Goal: Entertainment & Leisure: Consume media (video, audio)

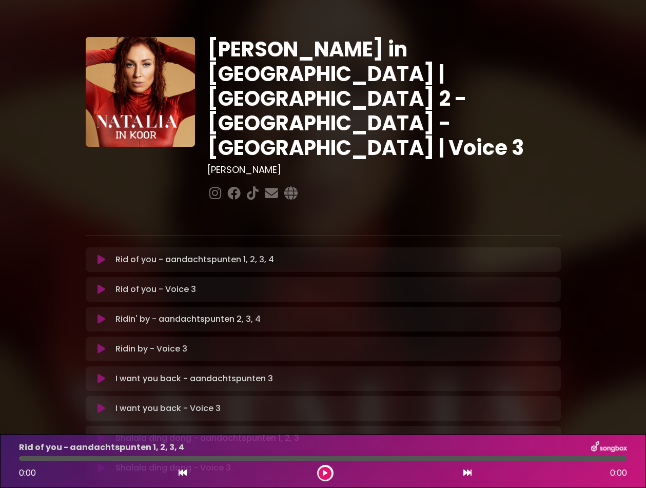
click at [103, 255] on icon at bounding box center [102, 260] width 8 height 10
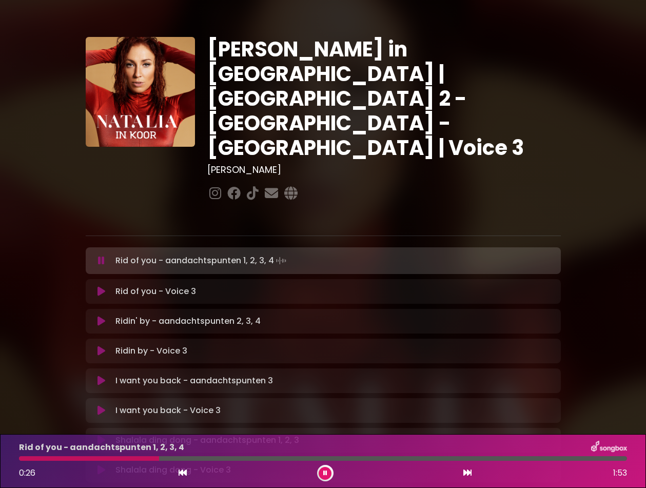
click at [325, 471] on icon at bounding box center [325, 473] width 4 height 6
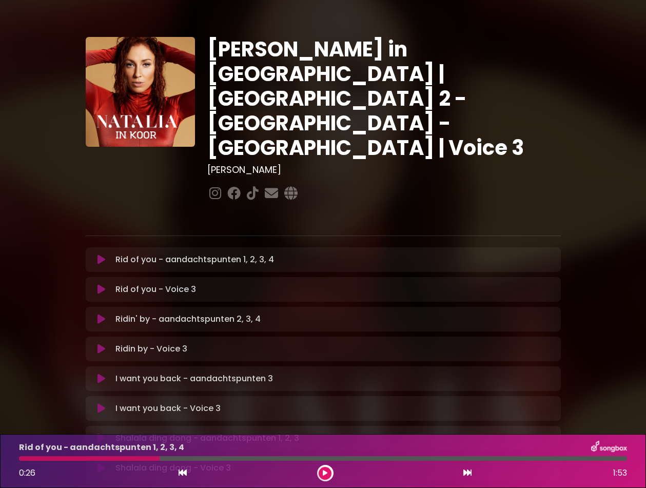
drag, startPoint x: 160, startPoint y: 460, endPoint x: 89, endPoint y: 460, distance: 70.3
click at [91, 459] on div at bounding box center [323, 458] width 608 height 5
drag, startPoint x: 158, startPoint y: 462, endPoint x: 75, endPoint y: 468, distance: 83.4
click at [87, 468] on div "Rid of you - aandachtspunten 1, 2, 3, 4 0:26 1:53" at bounding box center [323, 461] width 621 height 41
click at [101, 284] on icon at bounding box center [102, 289] width 8 height 10
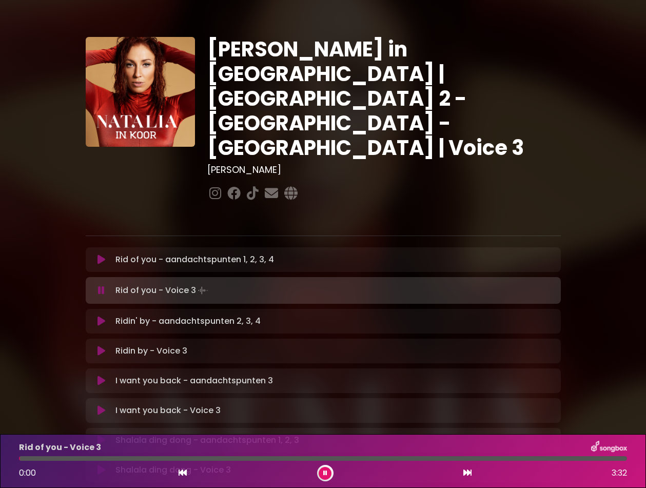
click at [105, 255] on icon at bounding box center [102, 260] width 8 height 10
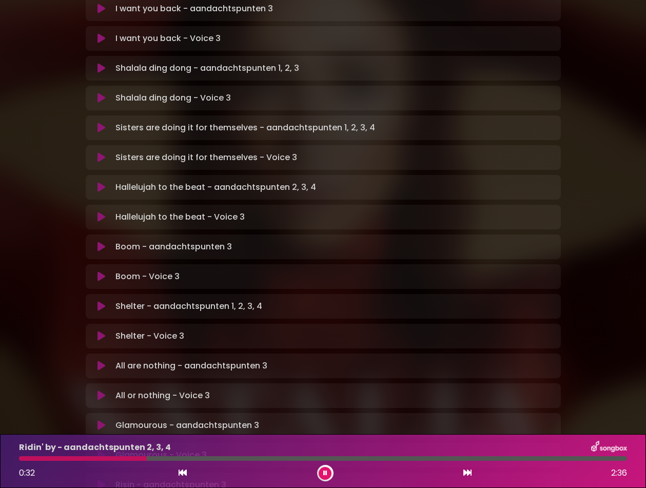
scroll to position [468, 0]
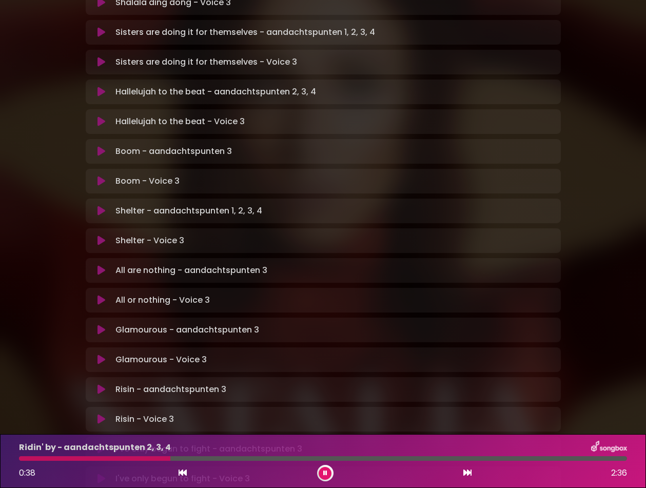
click at [327, 471] on icon at bounding box center [325, 473] width 4 height 6
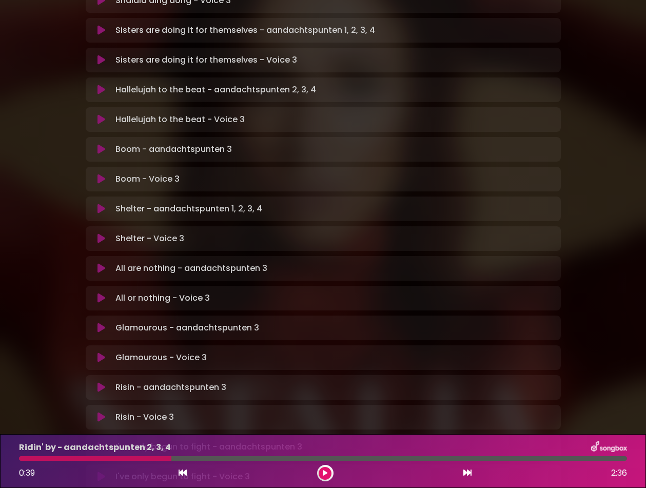
click at [323, 469] on button at bounding box center [325, 473] width 13 height 13
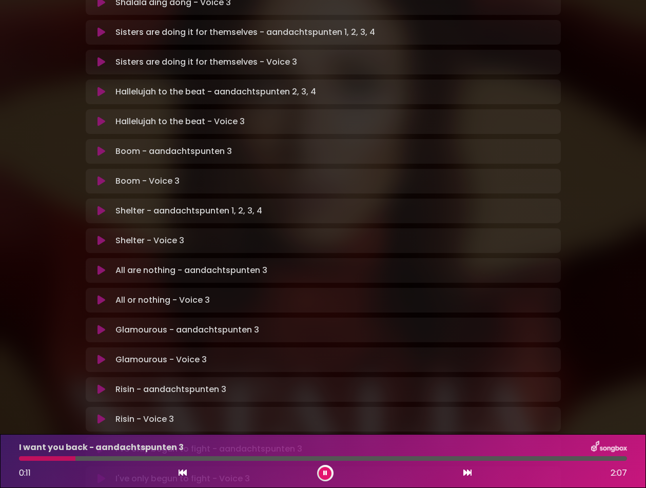
click at [401, 488] on html "× [PERSON_NAME] in Koor | [GEOGRAPHIC_DATA] 2 - [GEOGRAPHIC_DATA] - [GEOGRAPHIC…" at bounding box center [323, 244] width 646 height 488
click at [323, 484] on div "I want you back - aandachtspunten 3 0:33 2:07" at bounding box center [323, 461] width 646 height 54
click at [329, 472] on button at bounding box center [325, 473] width 13 height 13
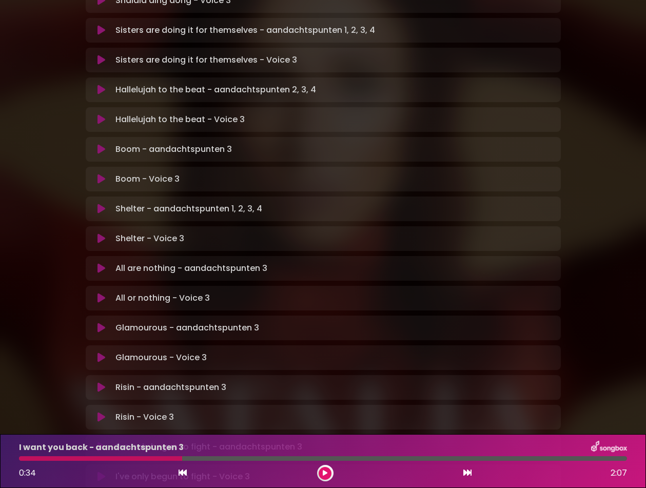
click at [330, 472] on button at bounding box center [325, 473] width 13 height 13
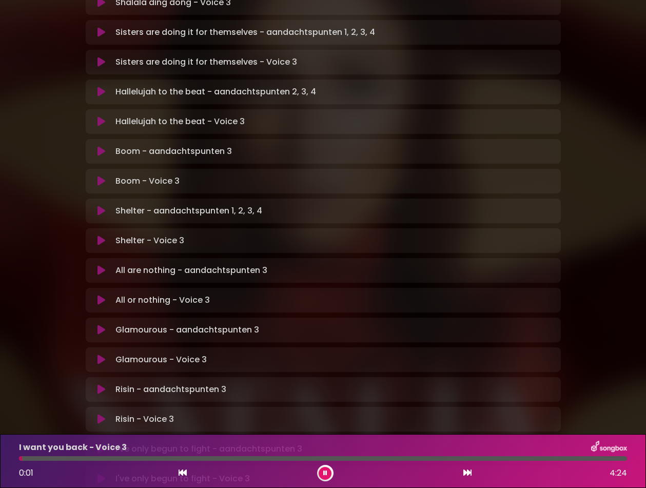
click at [323, 472] on button at bounding box center [325, 473] width 13 height 13
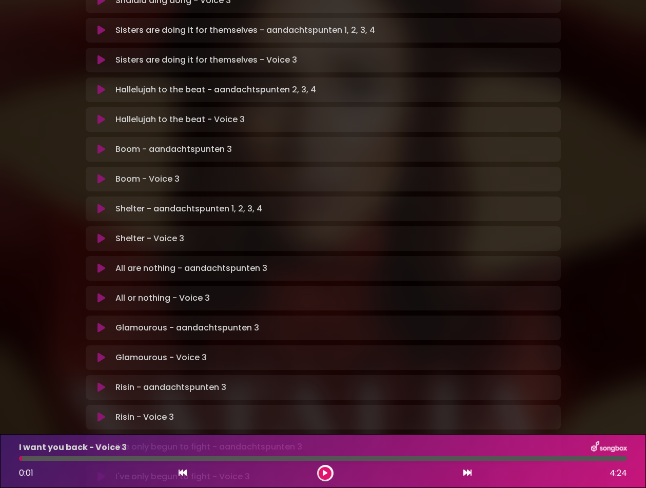
click at [329, 470] on button at bounding box center [325, 473] width 13 height 13
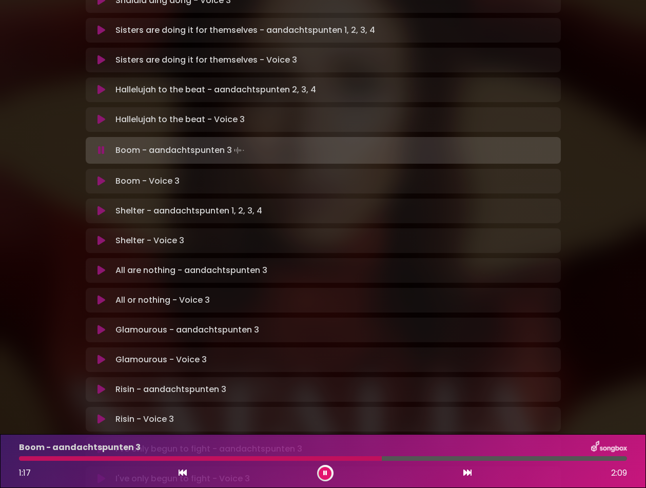
click at [324, 475] on icon at bounding box center [325, 473] width 4 height 6
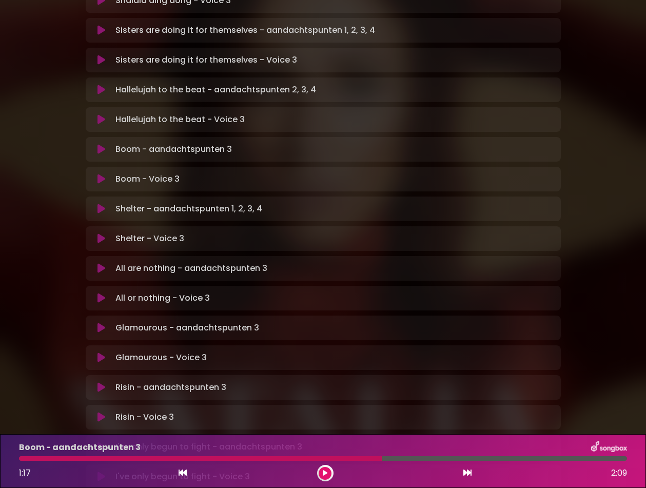
click at [324, 476] on icon at bounding box center [325, 473] width 5 height 6
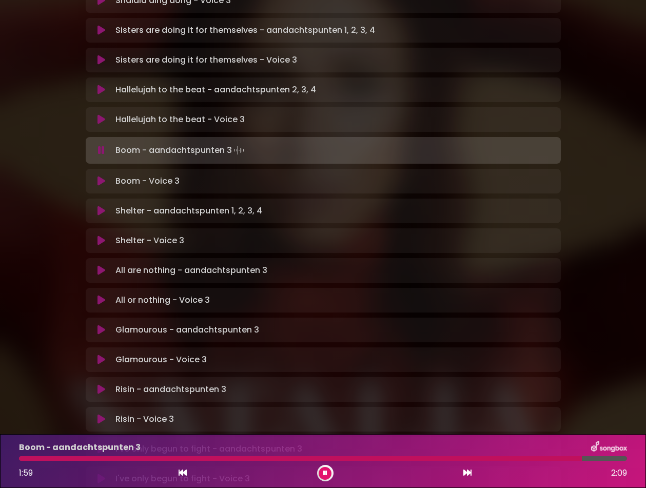
click at [328, 472] on button at bounding box center [325, 473] width 13 height 13
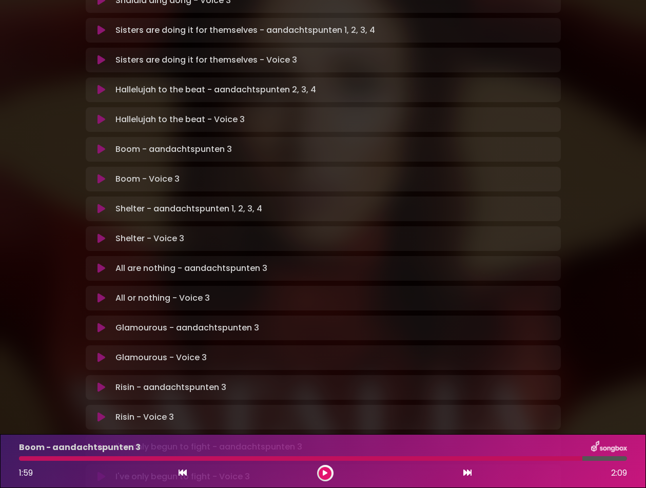
click at [324, 470] on icon at bounding box center [325, 473] width 5 height 6
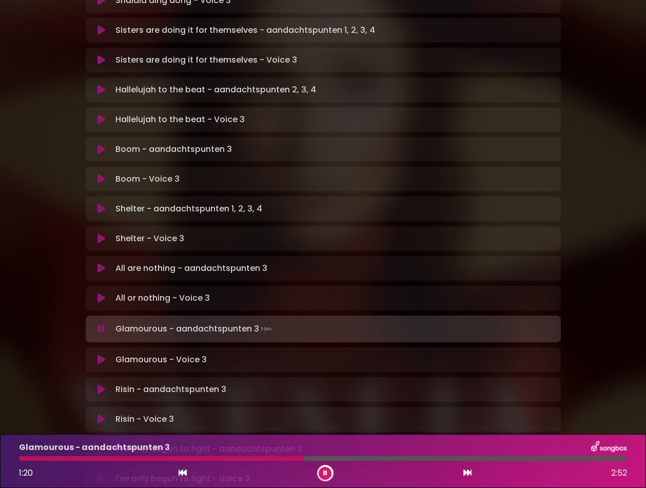
click at [328, 481] on div at bounding box center [325, 473] width 16 height 16
click at [323, 473] on icon at bounding box center [325, 473] width 4 height 6
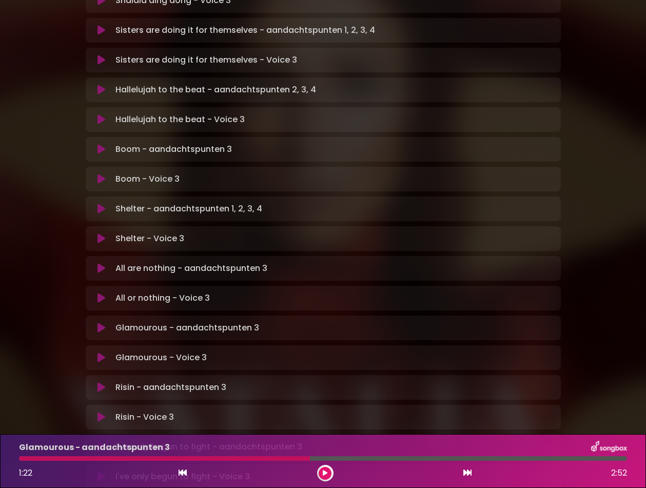
scroll to position [0, 0]
click at [323, 471] on icon at bounding box center [325, 473] width 5 height 6
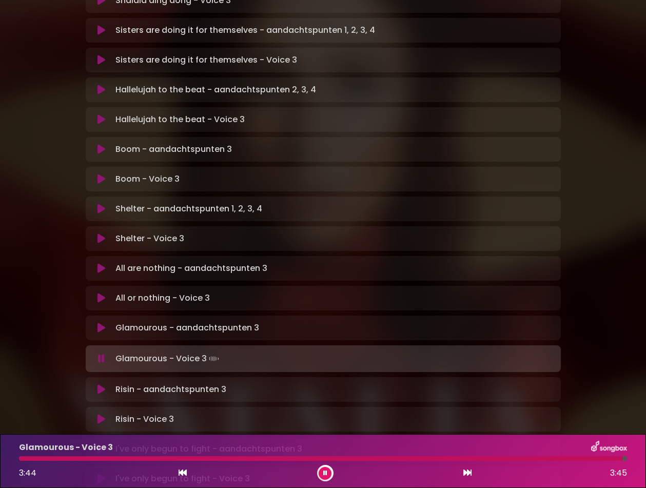
click at [321, 472] on button at bounding box center [325, 473] width 13 height 13
